Goal: Complete application form: Complete application form

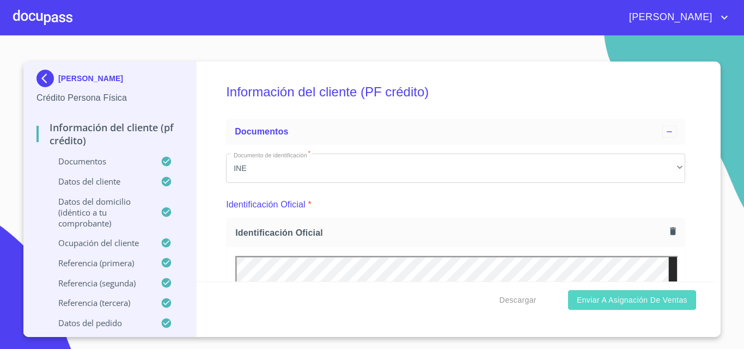
scroll to position [5221, 0]
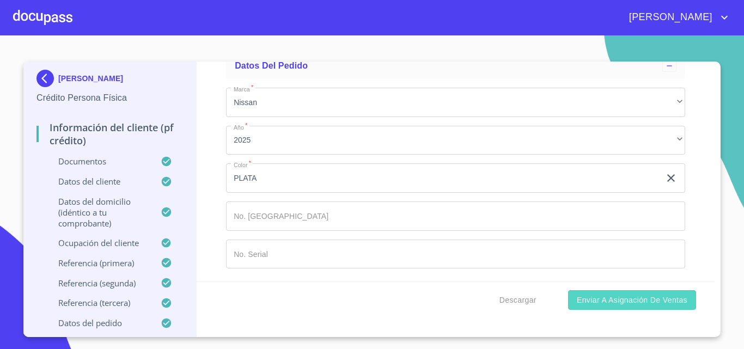
click at [637, 304] on span "Enviar a Asignación de Ventas" at bounding box center [632, 301] width 111 height 14
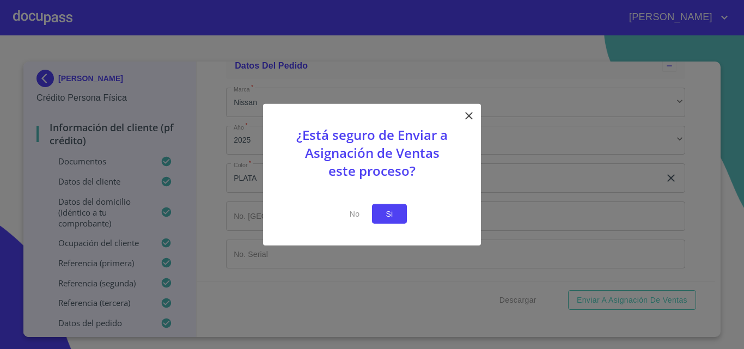
click at [386, 209] on span "Si" at bounding box center [389, 214] width 17 height 14
